Goal: Navigation & Orientation: Understand site structure

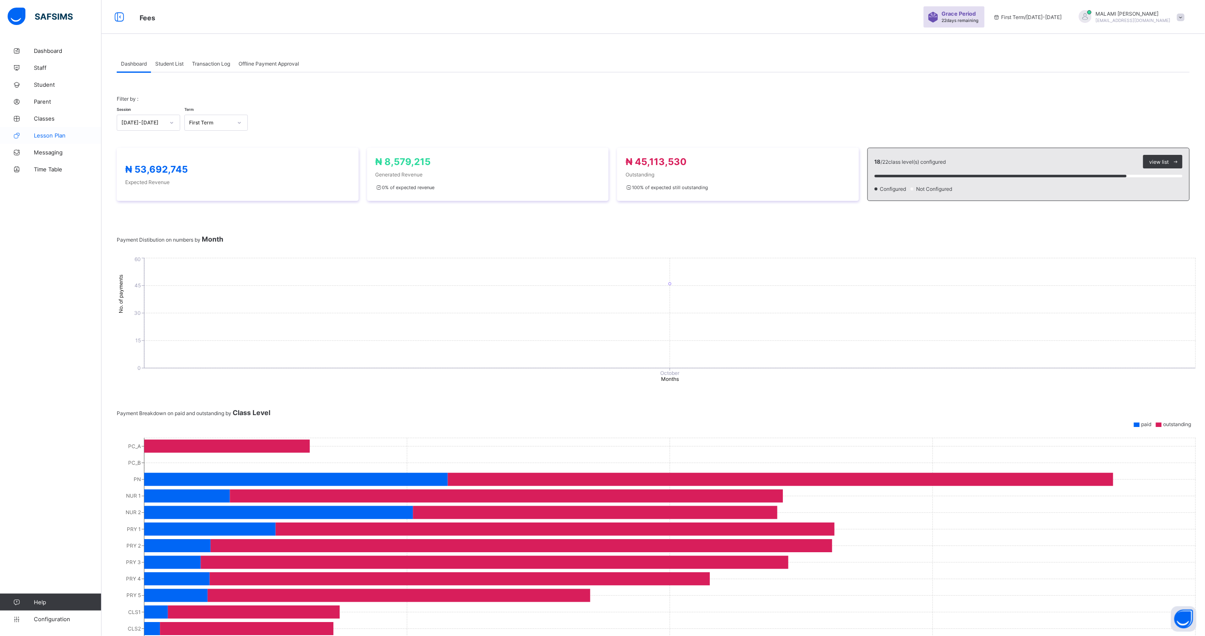
click at [56, 130] on link "Lesson Plan" at bounding box center [51, 135] width 102 height 17
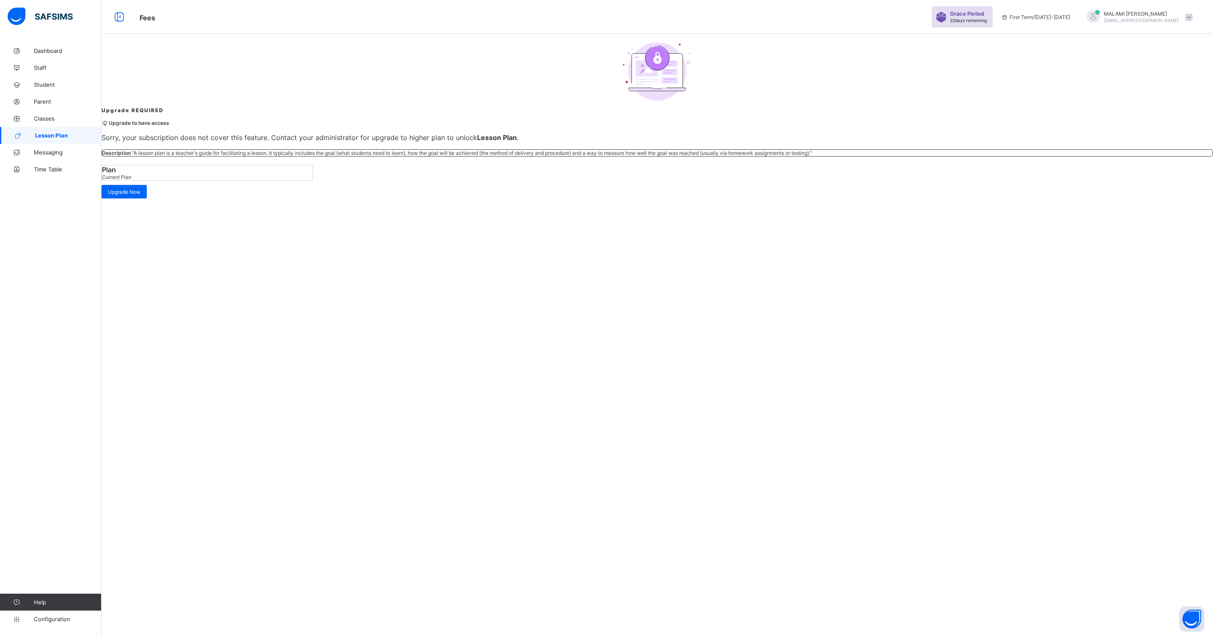
click at [132, 180] on span "Current Plan" at bounding box center [117, 177] width 30 height 6
click at [713, 184] on div "Upgrade to have access Sorry, your subscription does not cover this feature. Co…" at bounding box center [658, 157] width 1112 height 89
click at [40, 64] on span "Staff" at bounding box center [68, 67] width 68 height 7
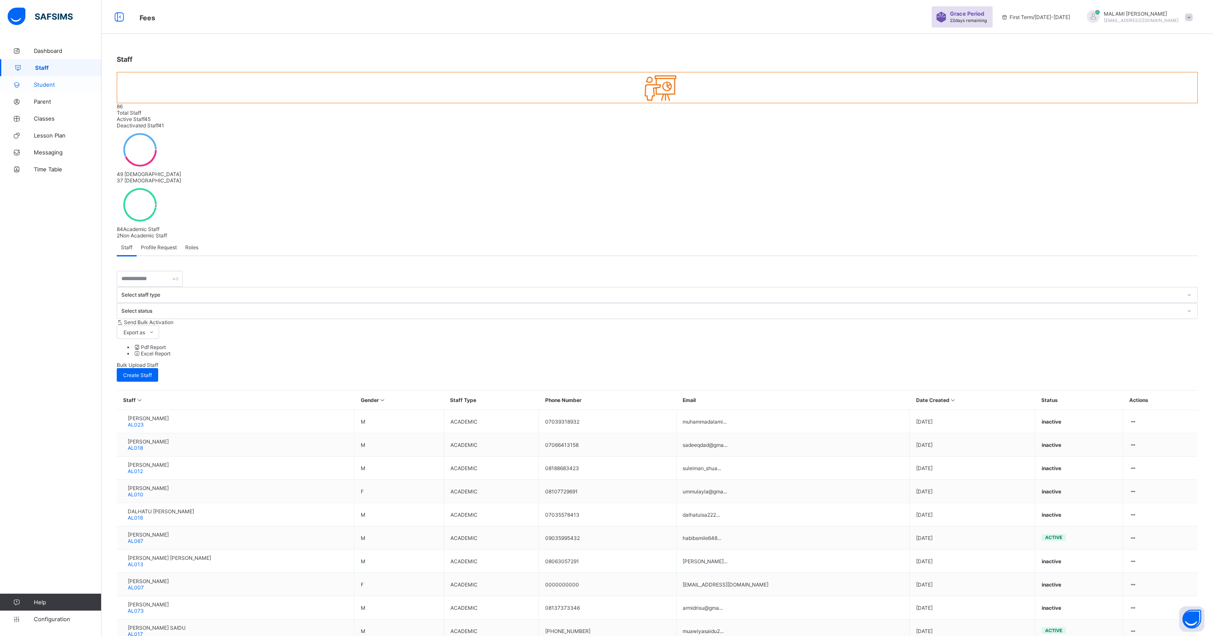
click at [49, 91] on link "Student" at bounding box center [51, 84] width 102 height 17
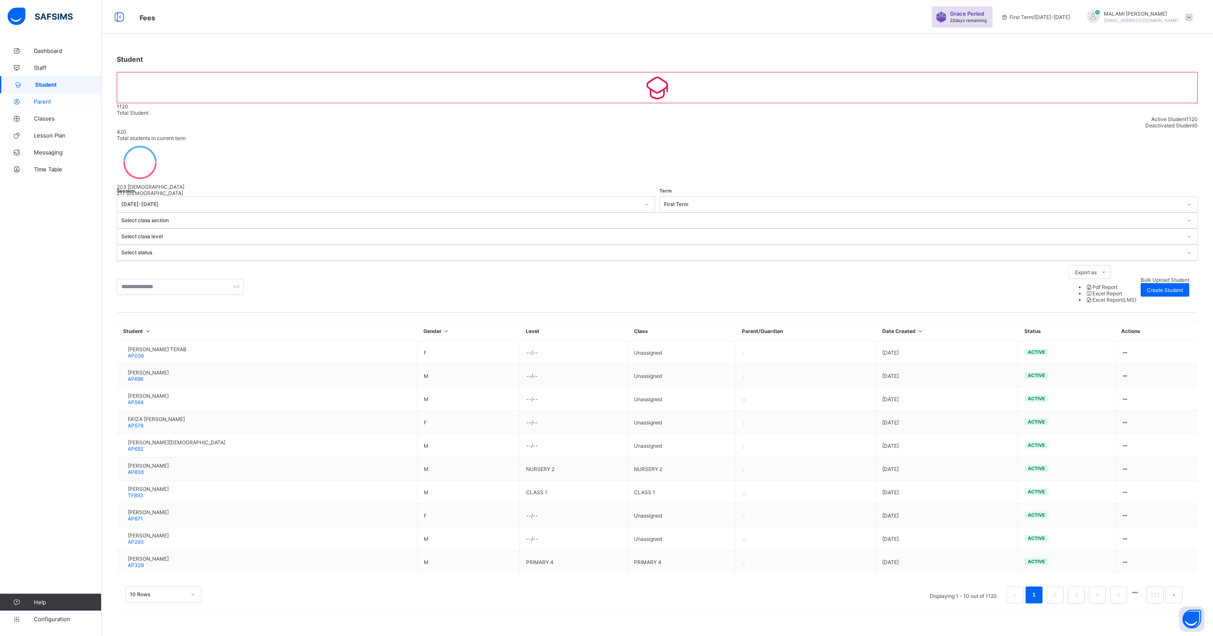
click at [51, 105] on link "Parent" at bounding box center [51, 101] width 102 height 17
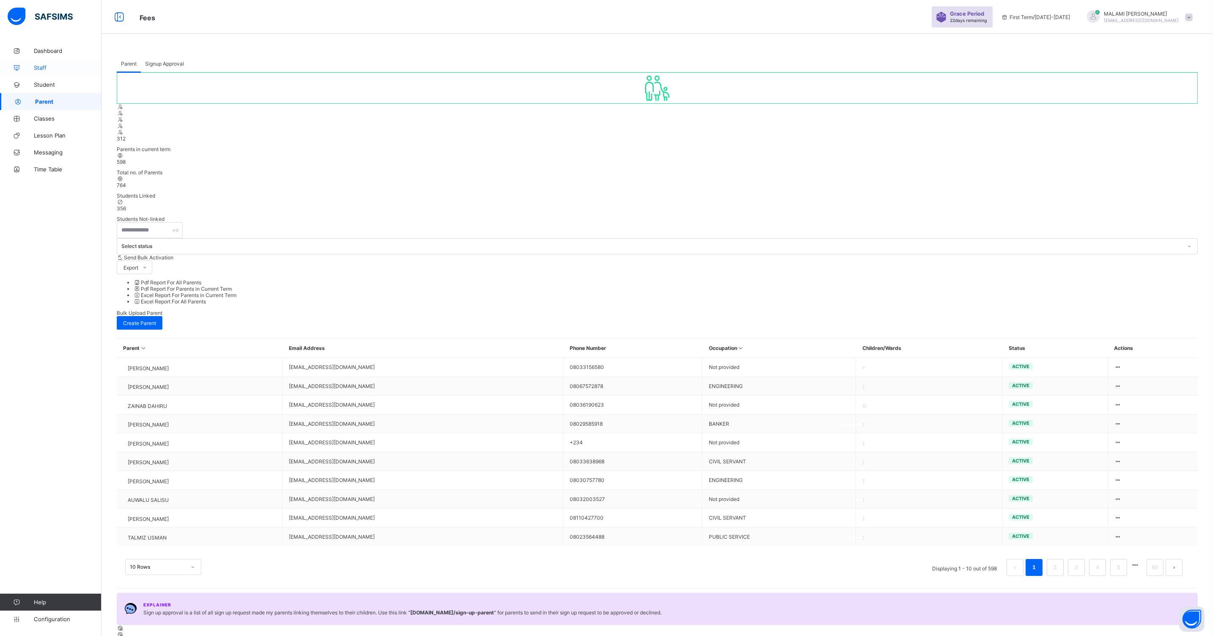
click at [40, 64] on span "Staff" at bounding box center [68, 67] width 68 height 7
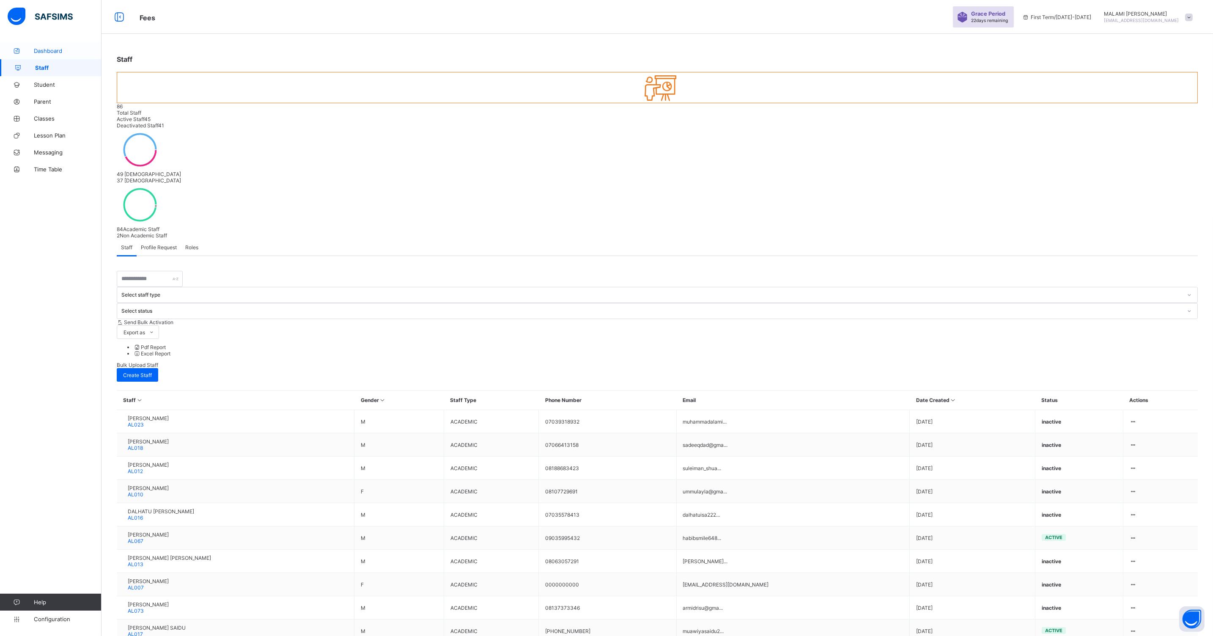
click at [44, 52] on span "Dashboard" at bounding box center [68, 50] width 68 height 7
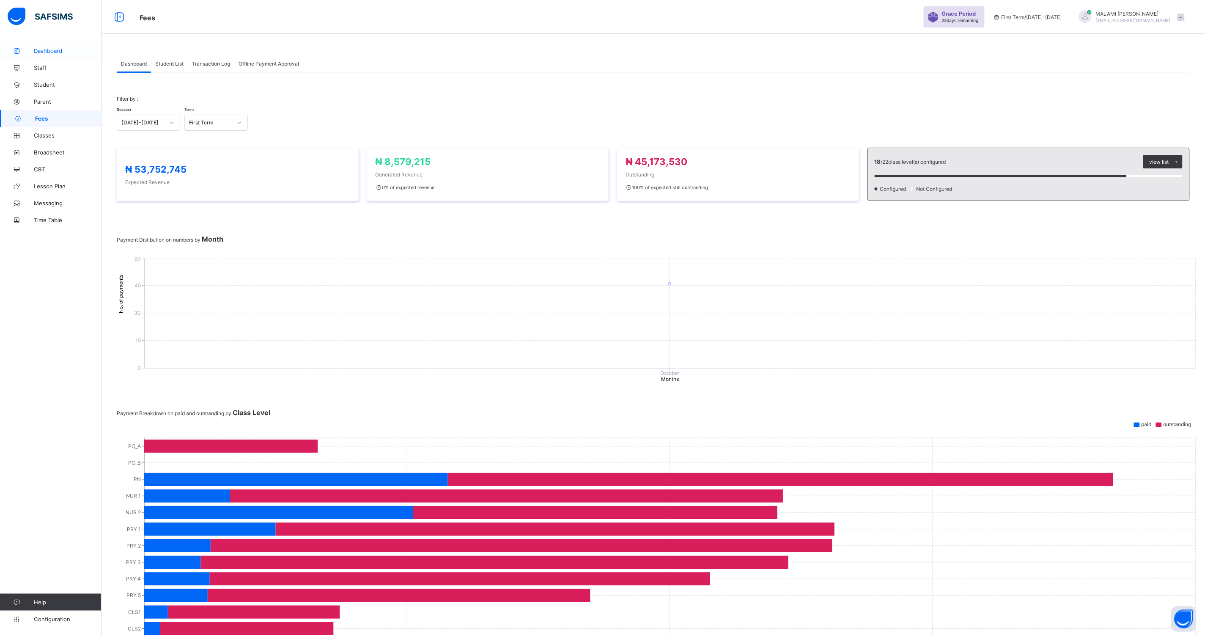
click at [34, 58] on link "Dashboard" at bounding box center [51, 50] width 102 height 17
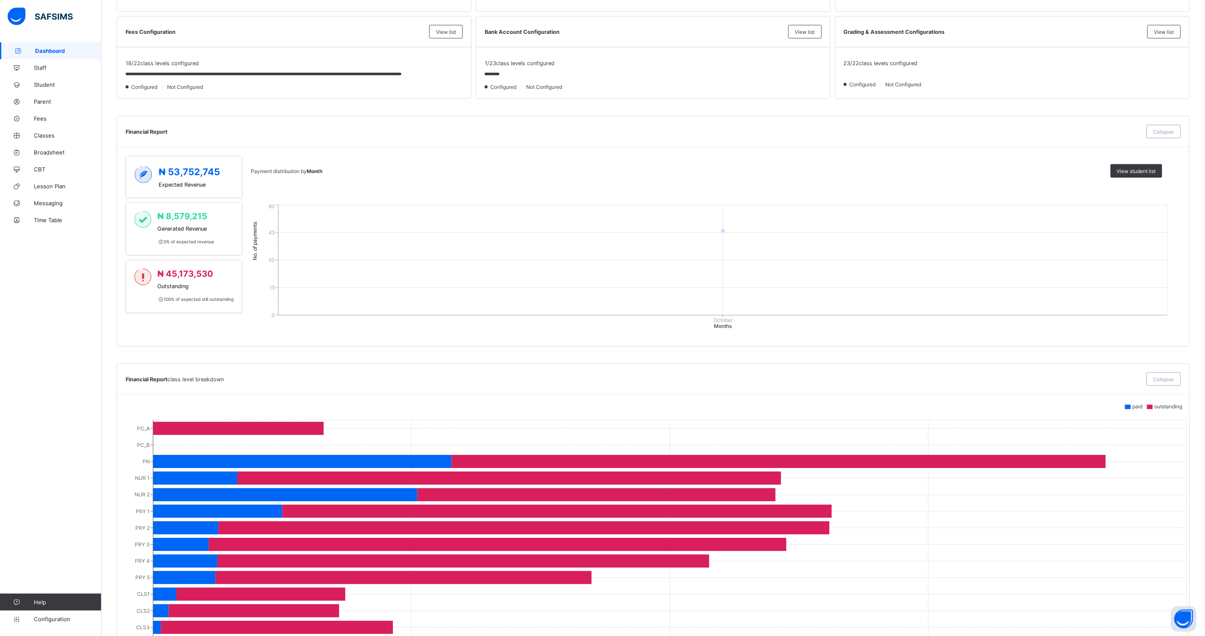
scroll to position [264, 0]
